Goal: Transaction & Acquisition: Purchase product/service

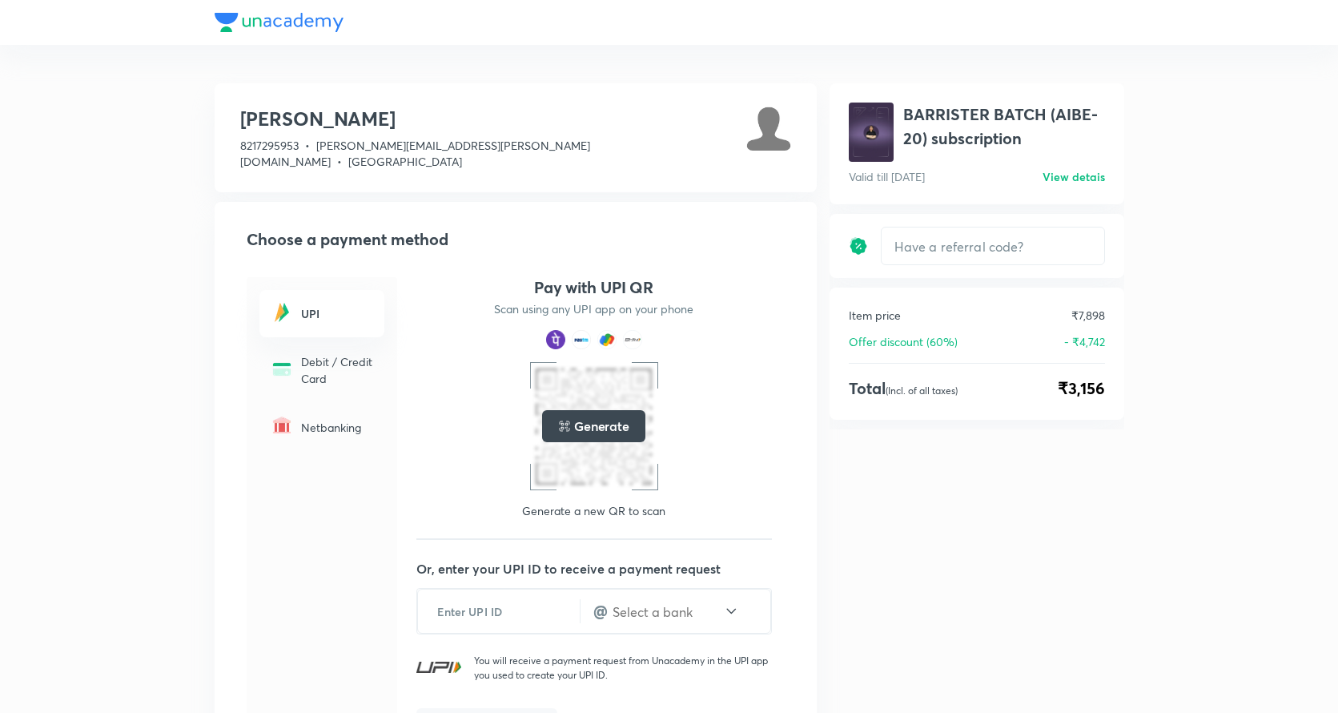
click at [203, 10] on header at bounding box center [669, 22] width 1338 height 45
click at [227, 14] on div at bounding box center [670, 22] width 910 height 45
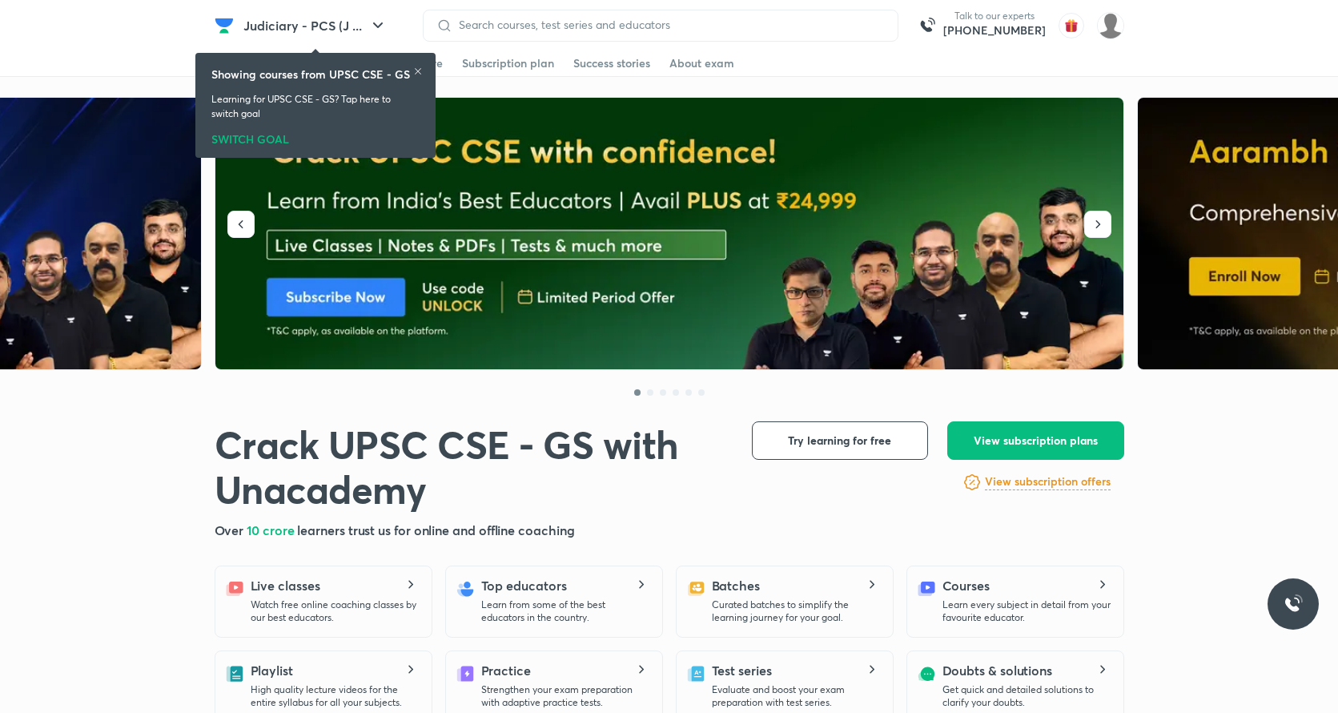
click at [425, 72] on div "Showing courses from UPSC CSE - GS Learning for UPSC CSE - GS? Tap here to swit…" at bounding box center [315, 105] width 227 height 99
click at [417, 72] on icon at bounding box center [418, 71] width 10 height 10
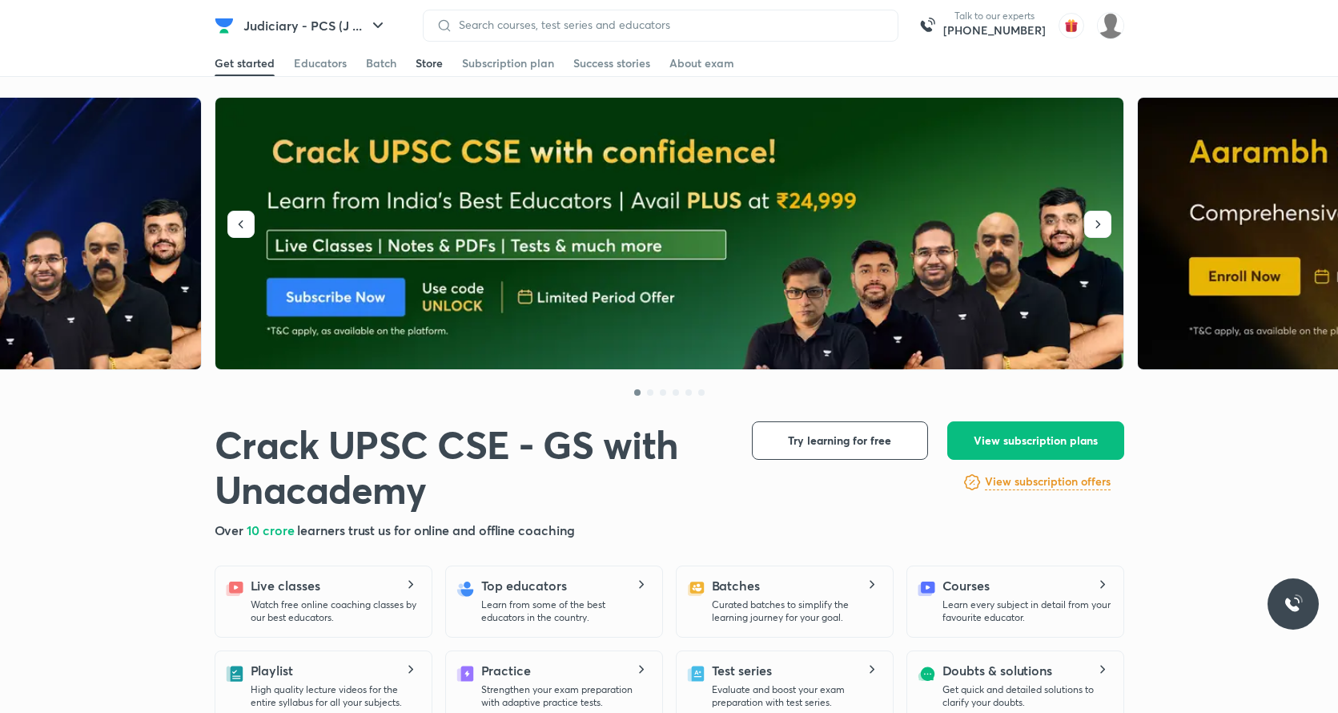
click at [425, 64] on div "Store" at bounding box center [429, 63] width 27 height 16
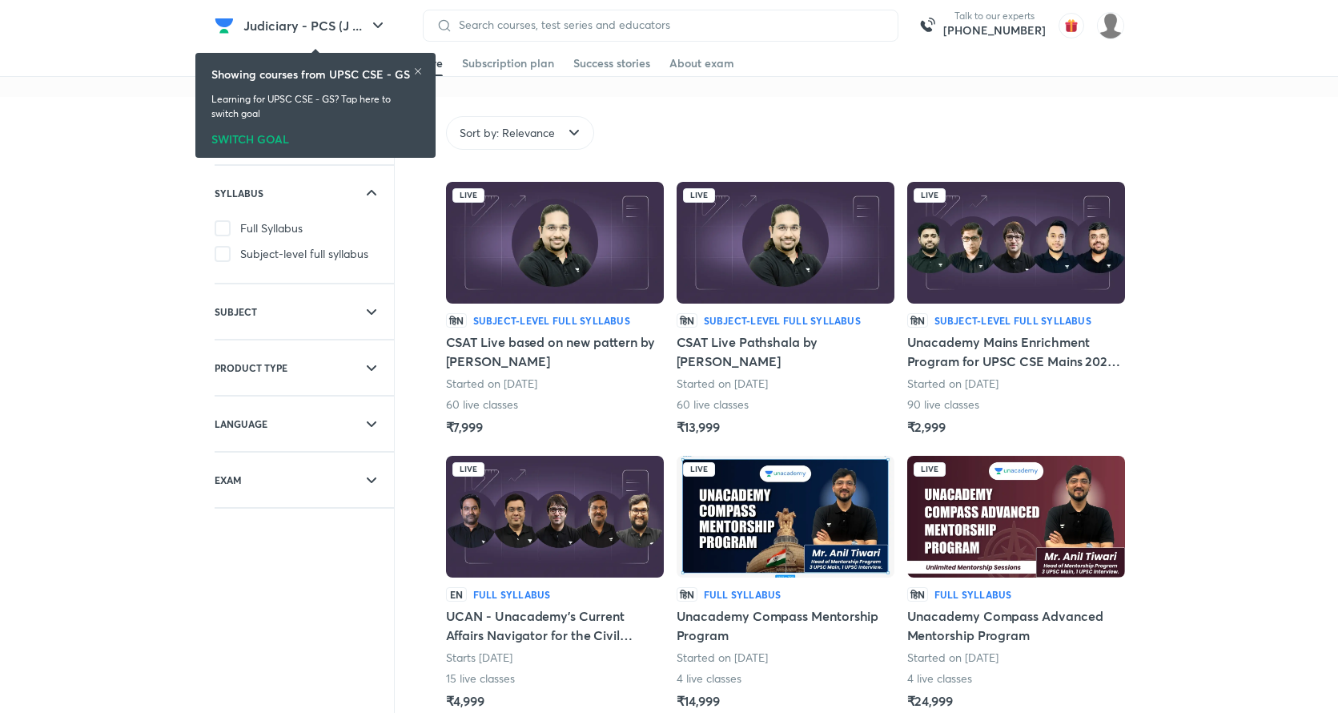
click at [415, 68] on icon at bounding box center [418, 71] width 6 height 6
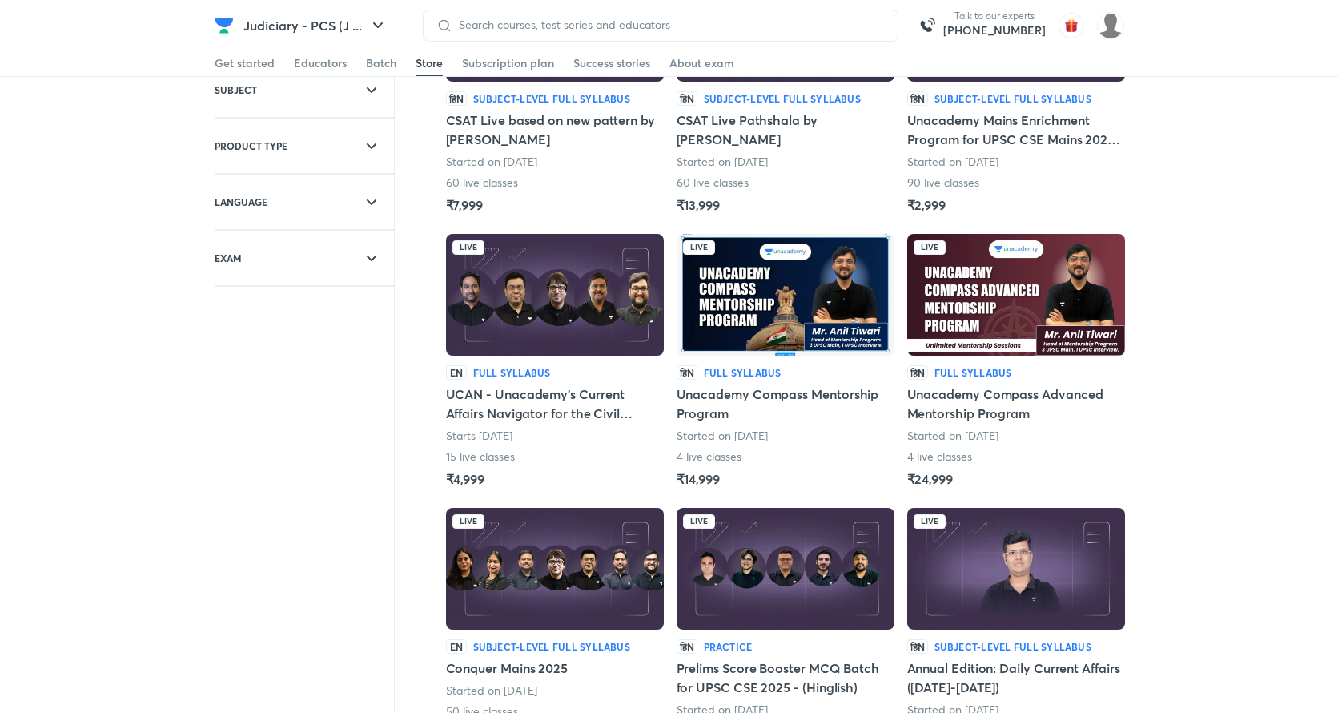
scroll to position [220, 0]
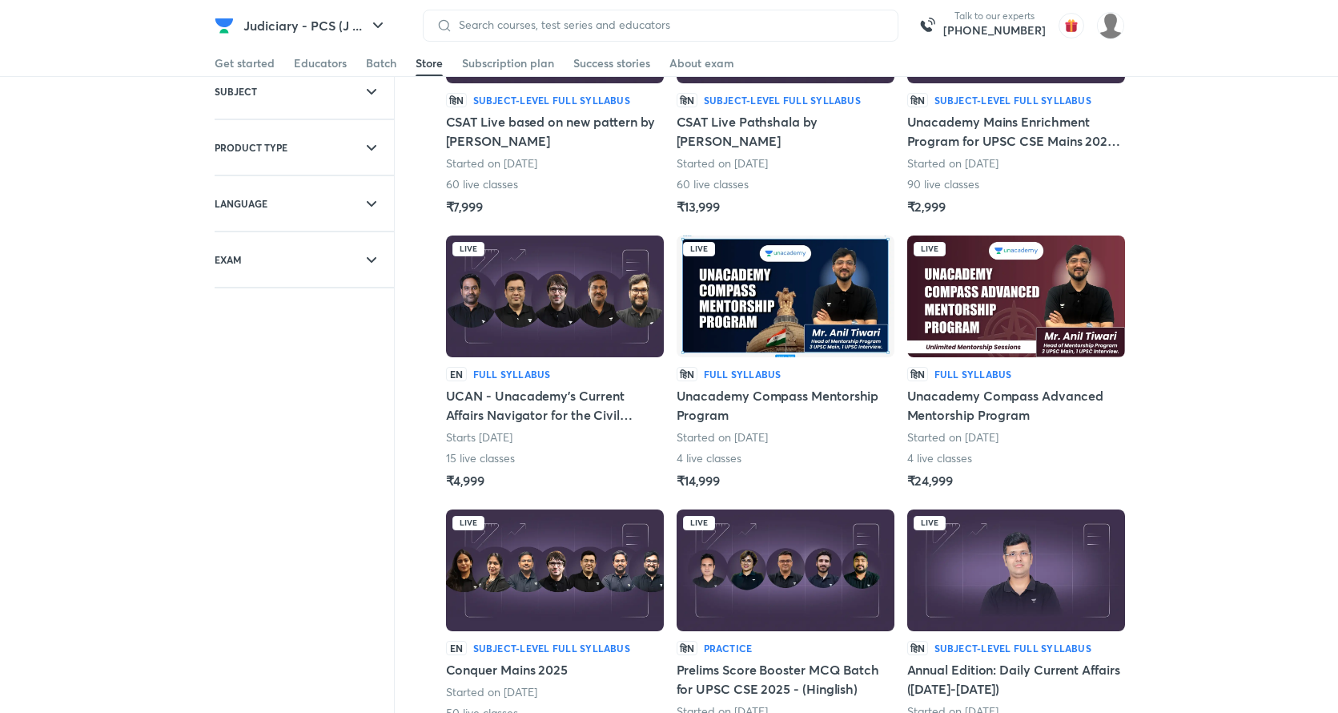
click at [990, 324] on img at bounding box center [1017, 296] width 218 height 122
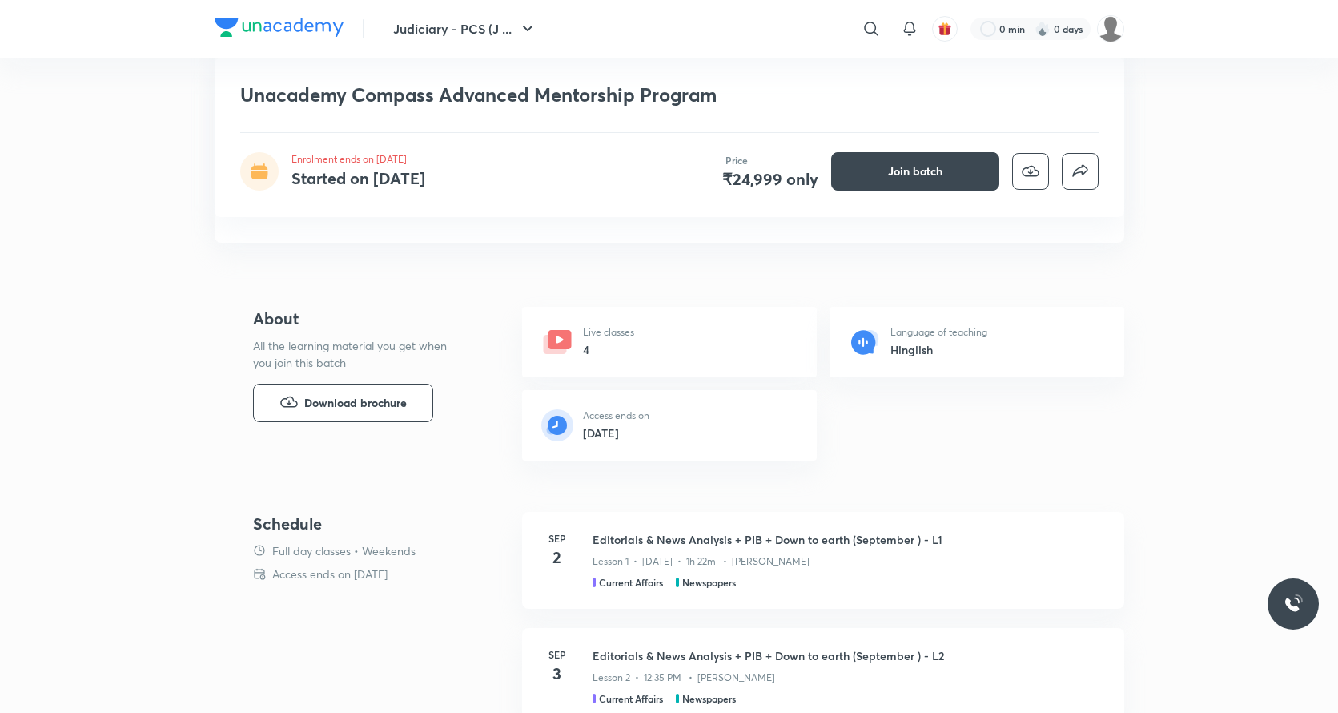
scroll to position [348, 0]
